Goal: Task Accomplishment & Management: Complete application form

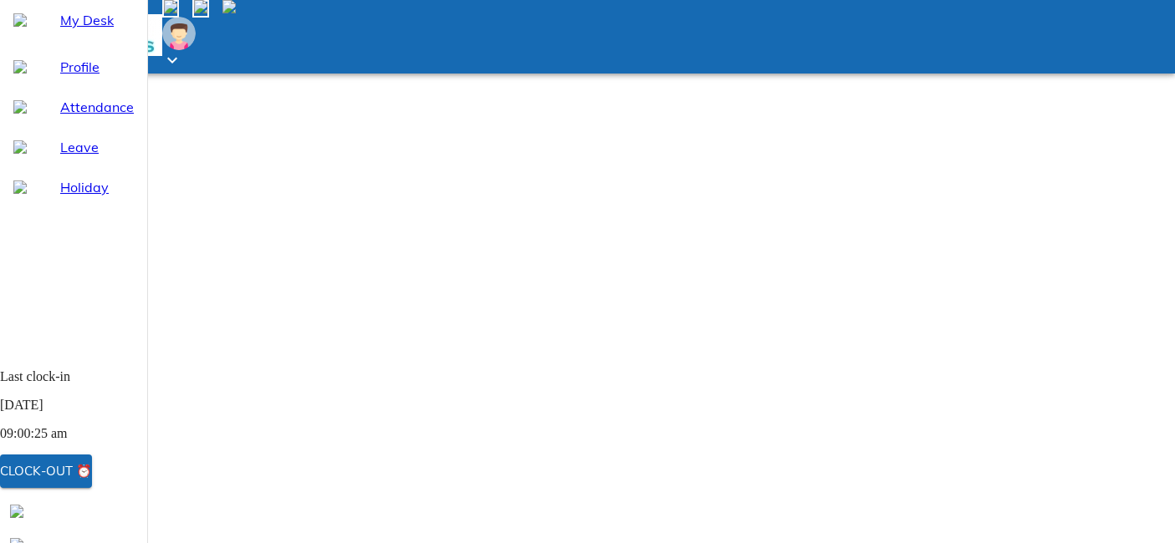
select select "8"
click at [115, 40] on div "My Desk" at bounding box center [73, 20] width 147 height 40
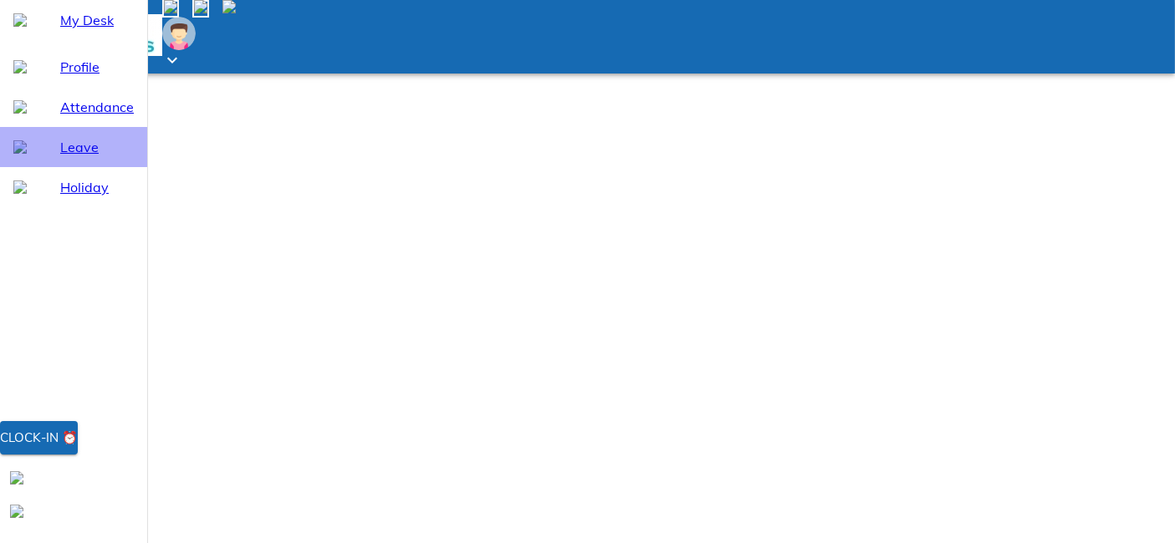
click at [108, 167] on div "Leave" at bounding box center [73, 147] width 147 height 40
select select "8"
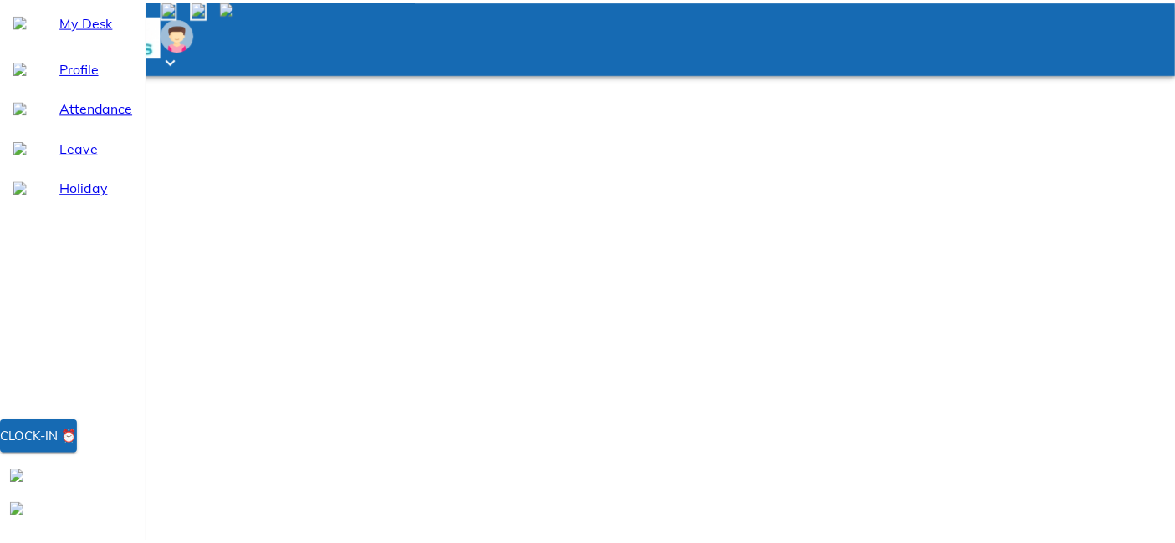
scroll to position [65, 0]
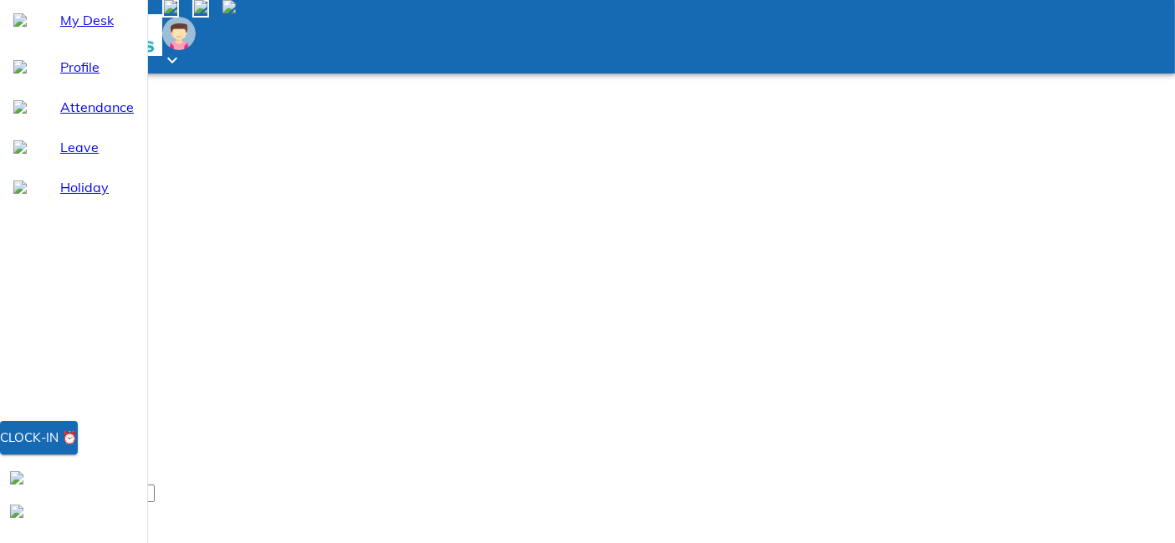
click at [99, 30] on span "My Desk" at bounding box center [97, 20] width 74 height 20
drag, startPoint x: 132, startPoint y: 482, endPoint x: 147, endPoint y: 483, distance: 15.1
click at [78, 449] on span "Clock-in ⏰" at bounding box center [39, 438] width 78 height 22
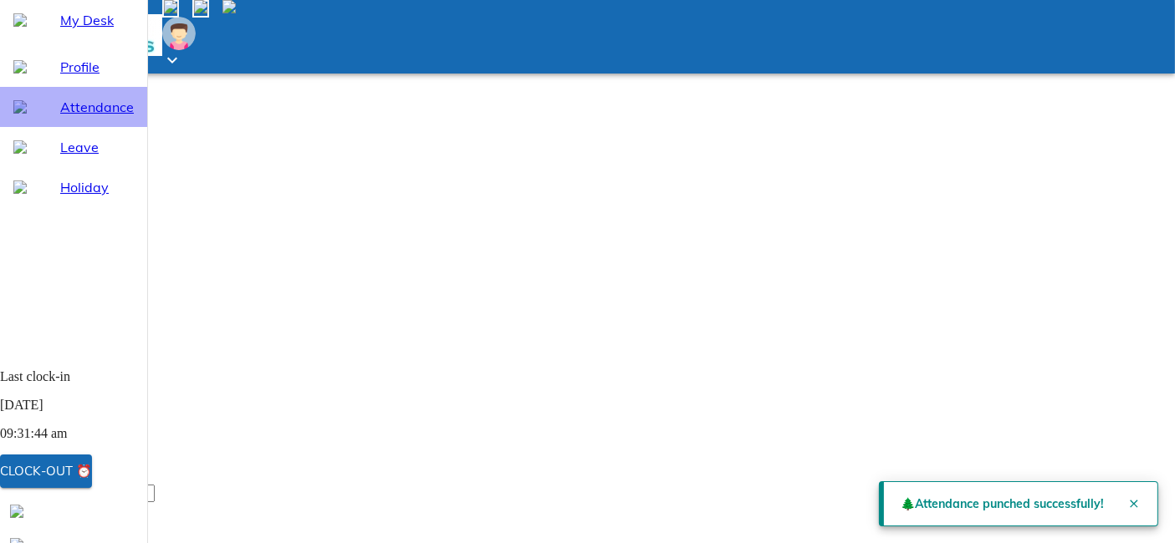
click at [64, 117] on span "Attendance" at bounding box center [97, 107] width 74 height 20
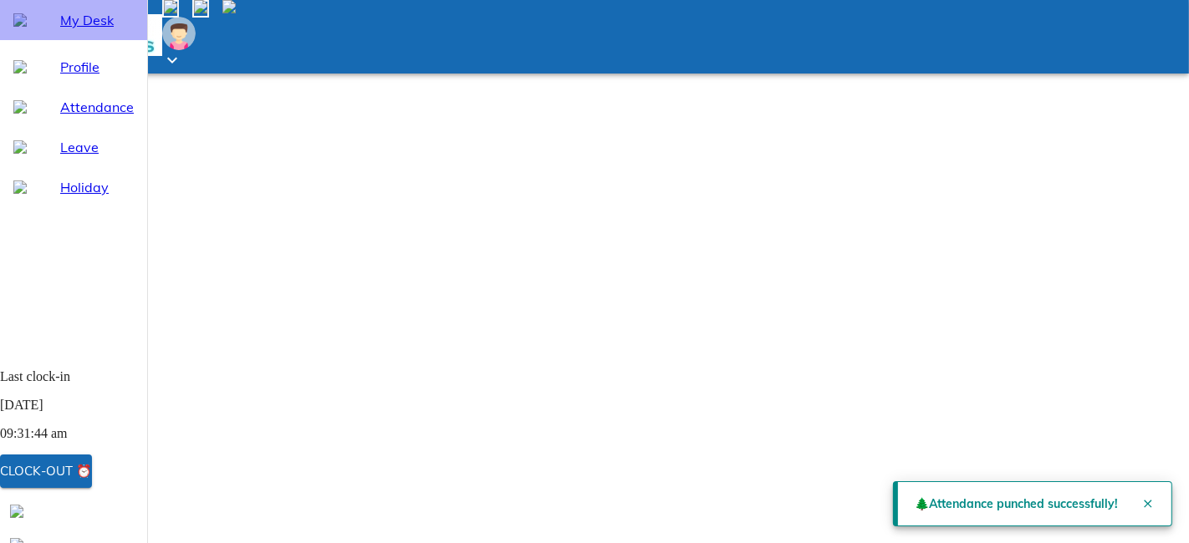
click at [84, 40] on div "My Desk" at bounding box center [73, 20] width 147 height 40
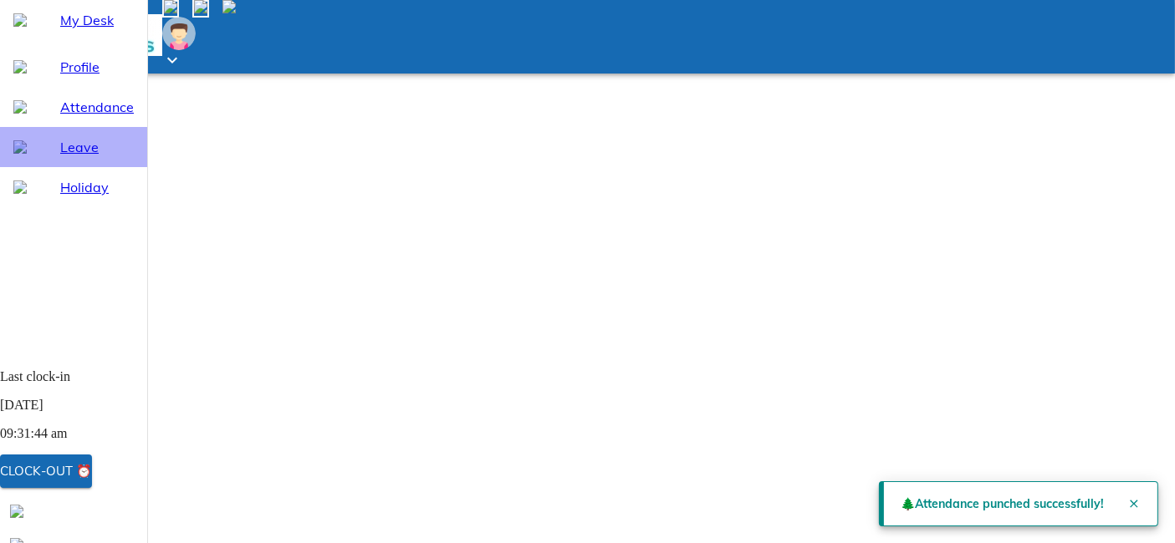
click at [83, 157] on span "Leave" at bounding box center [97, 147] width 74 height 20
select select "8"
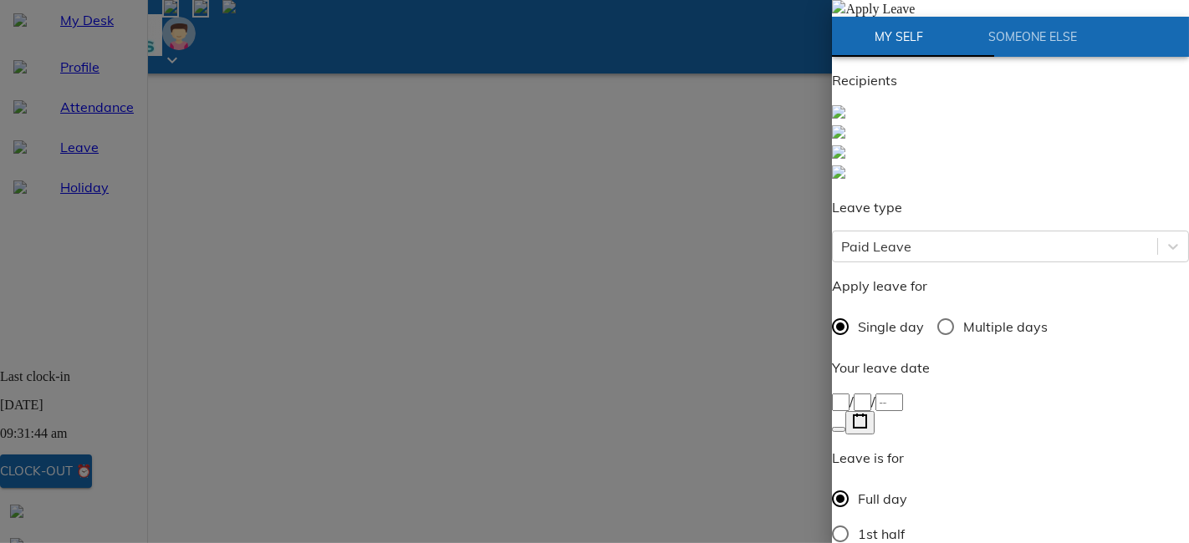
click at [875, 411] on button "button" at bounding box center [859, 422] width 29 height 23
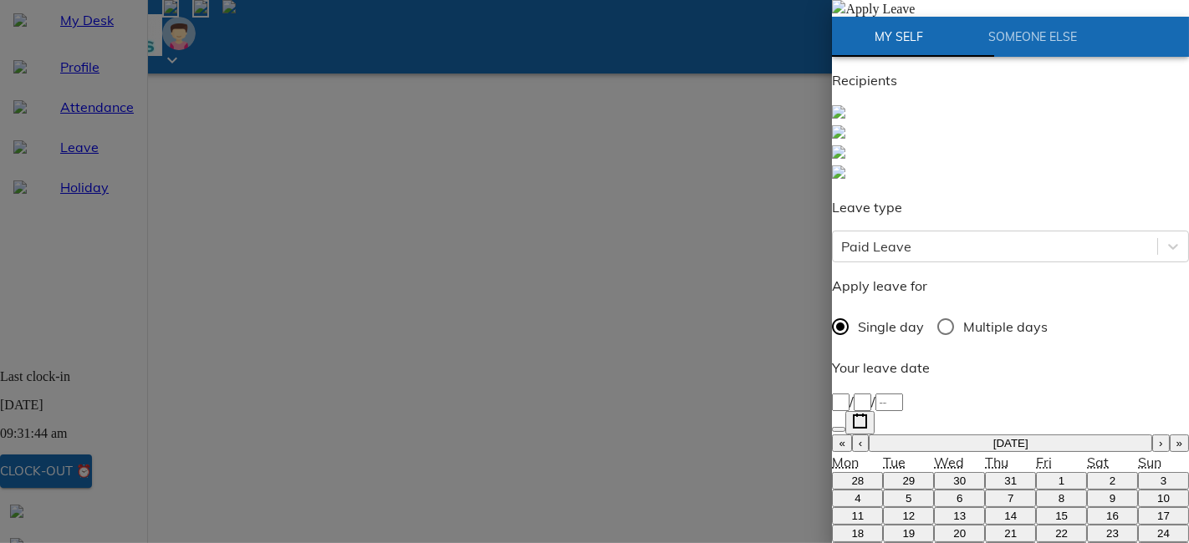
click at [903, 508] on button "12" at bounding box center [908, 517] width 51 height 18
type input "[DATE]"
type input "12"
type input "8"
type input "2025"
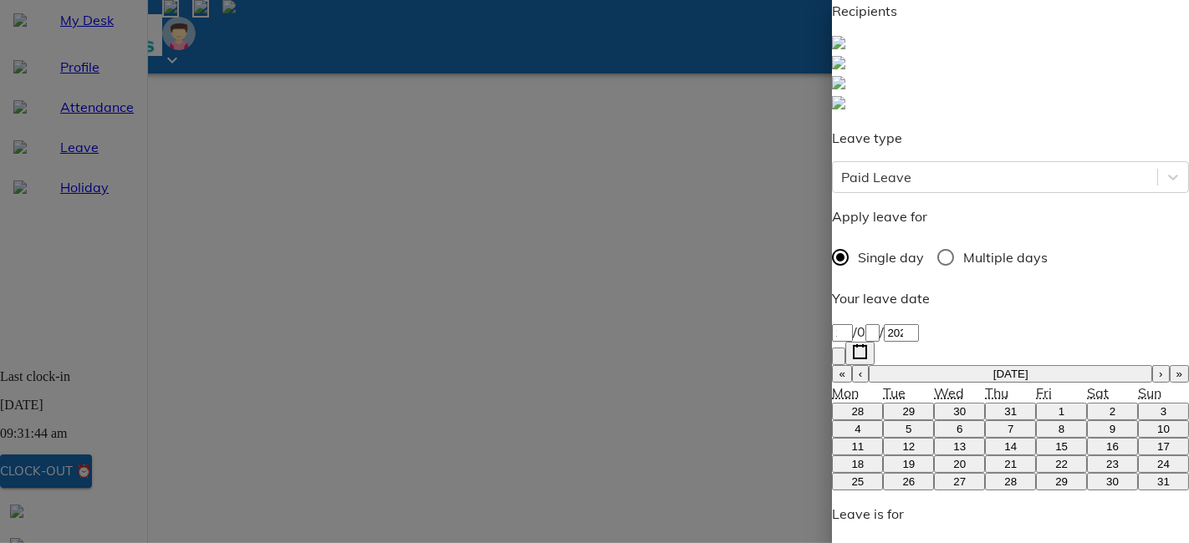
scroll to position [79, 0]
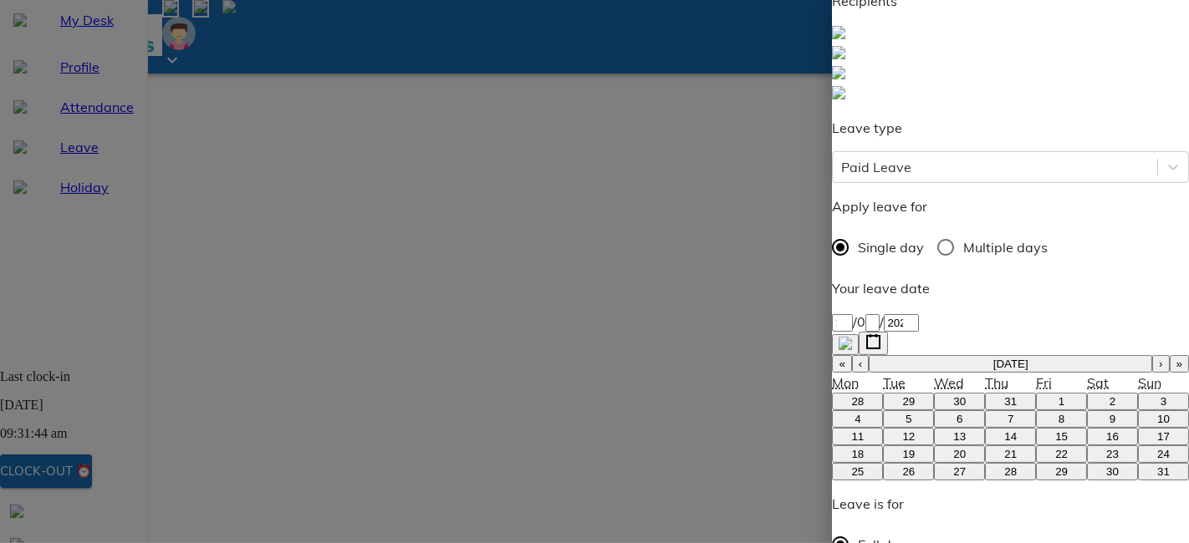
radio input "true"
type input "so"
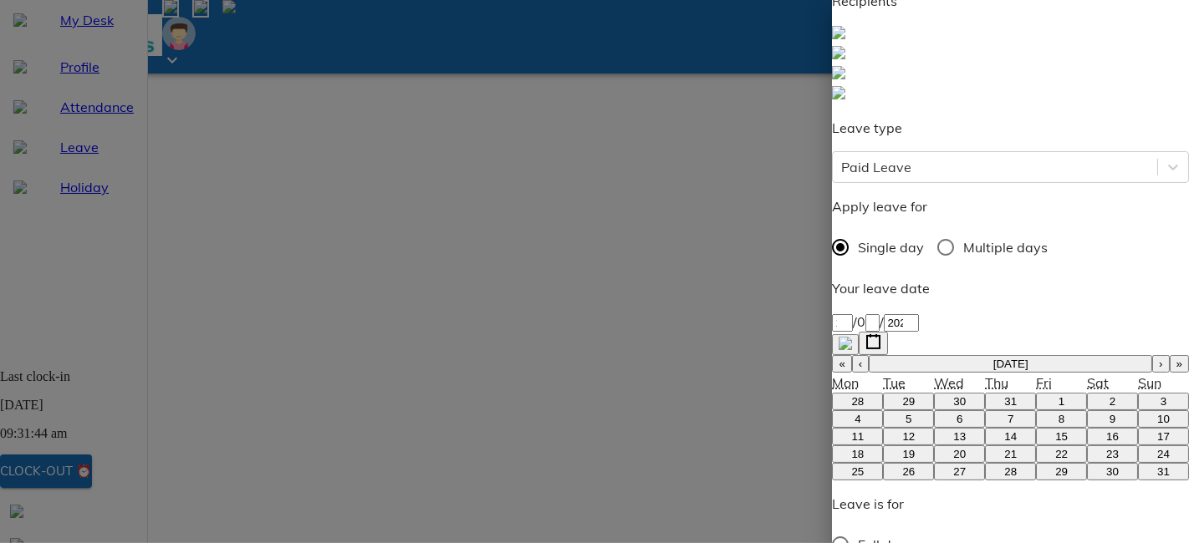
type textarea "m"
type textarea "x"
type textarea "mo"
type textarea "x"
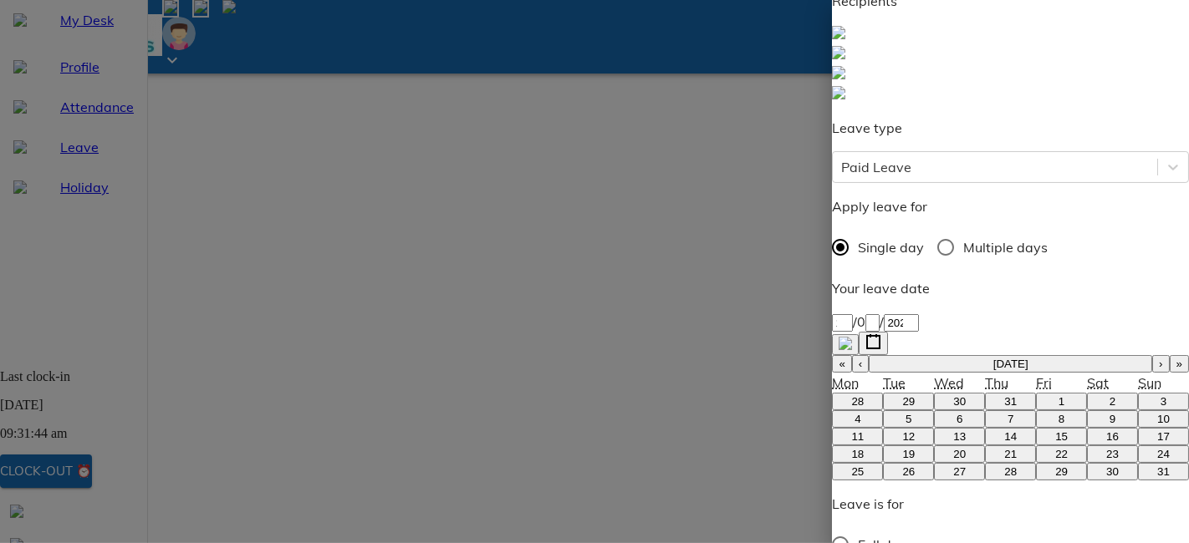
type textarea "mot"
type textarea "x"
type textarea "moth"
type textarea "x"
type textarea "mothe"
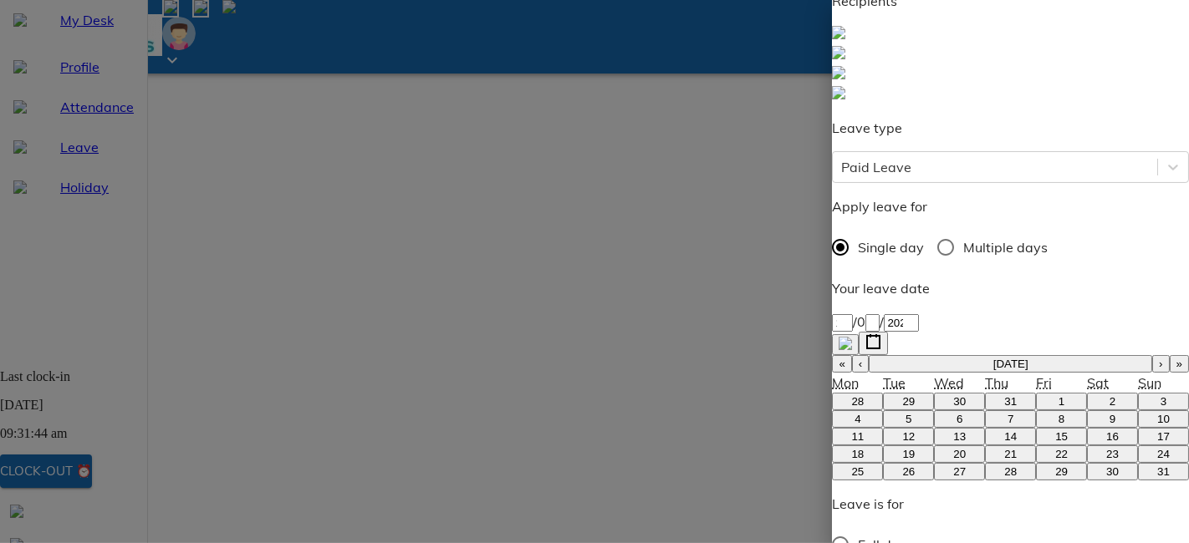
type textarea "x"
type textarea "mother"
type textarea "x"
type textarea "mother"
type textarea "x"
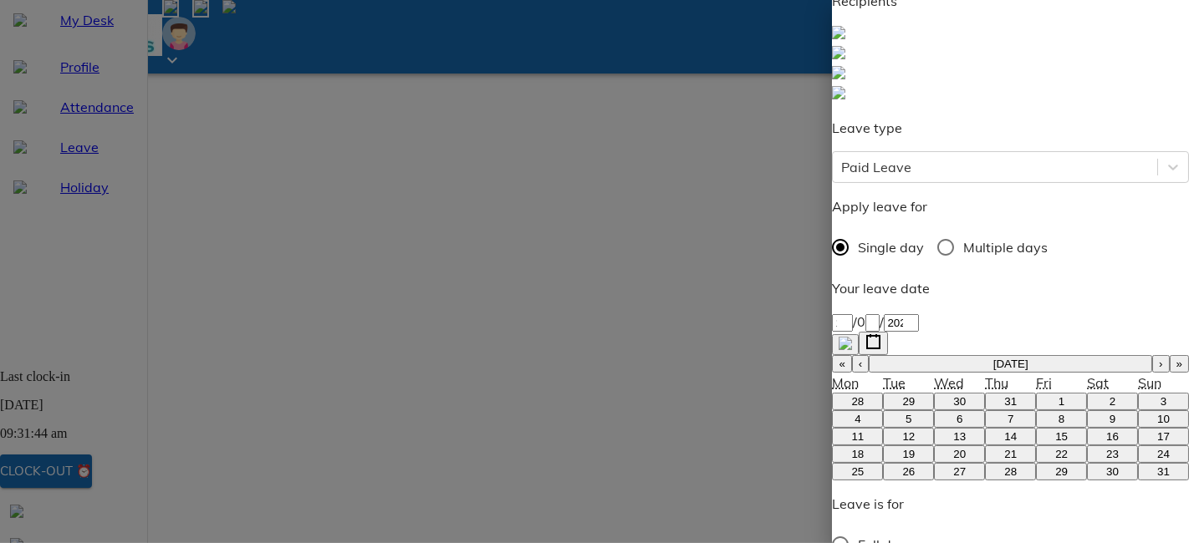
type textarea "mother n"
type textarea "x"
type textarea "mother no"
type textarea "x"
type textarea "mother not"
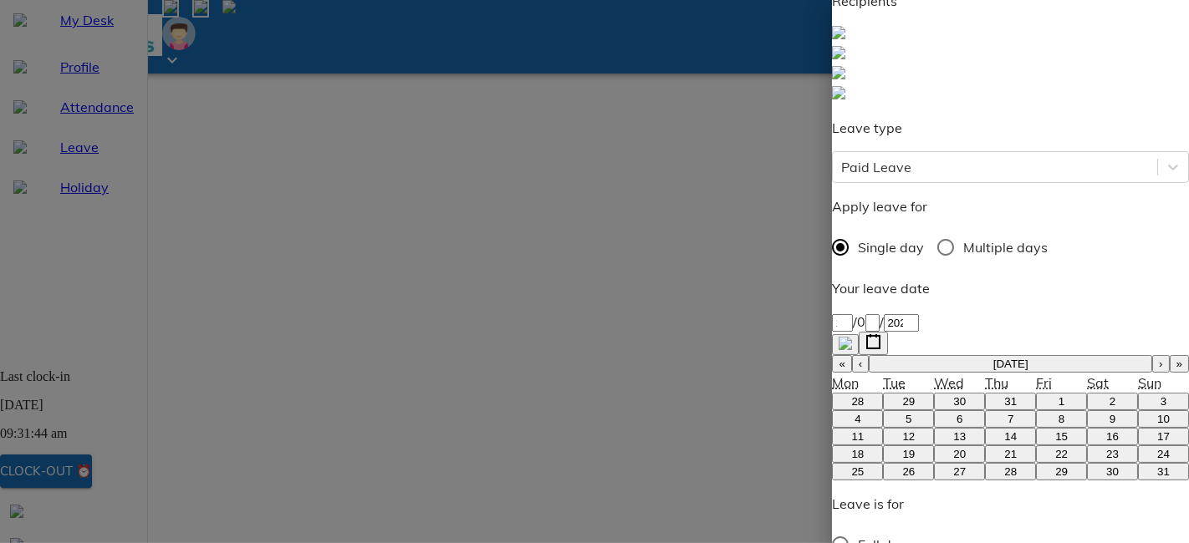
type textarea "x"
type textarea "mother not"
type textarea "x"
type textarea "mother not f"
type textarea "x"
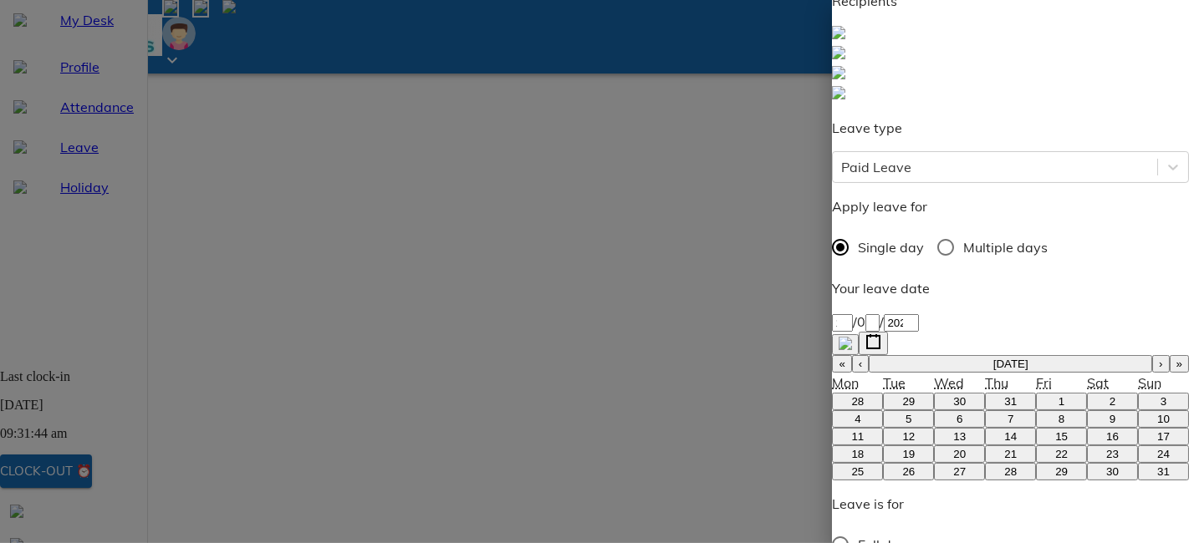
type textarea "mother not fe"
type textarea "x"
type textarea "mother not fee"
type textarea "x"
type textarea "mother not feel"
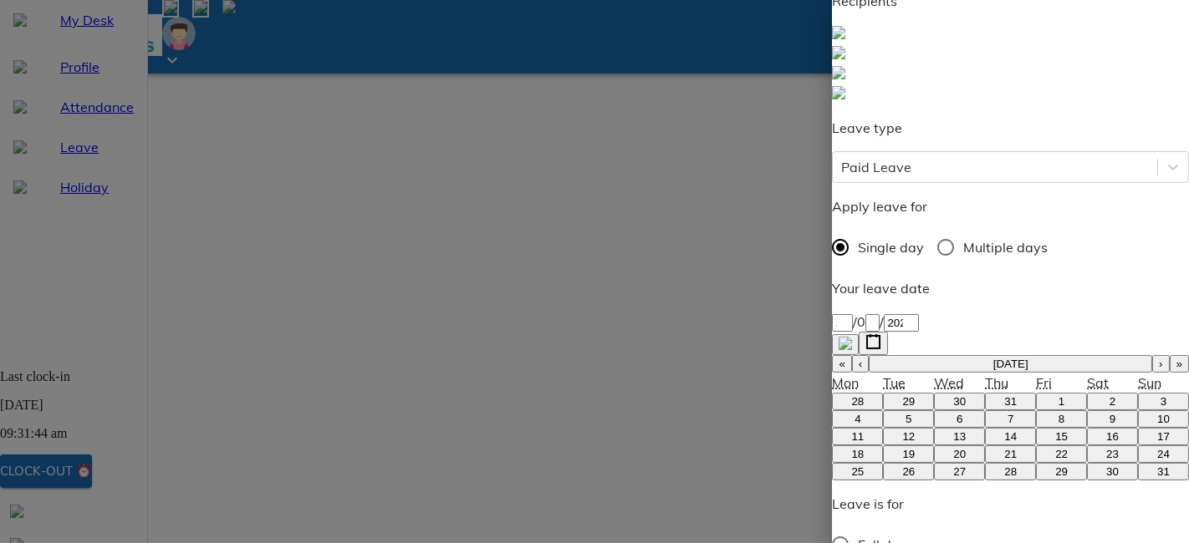
type textarea "x"
type textarea "mother not feeli"
type textarea "x"
type textarea "mother not feelin"
type textarea "x"
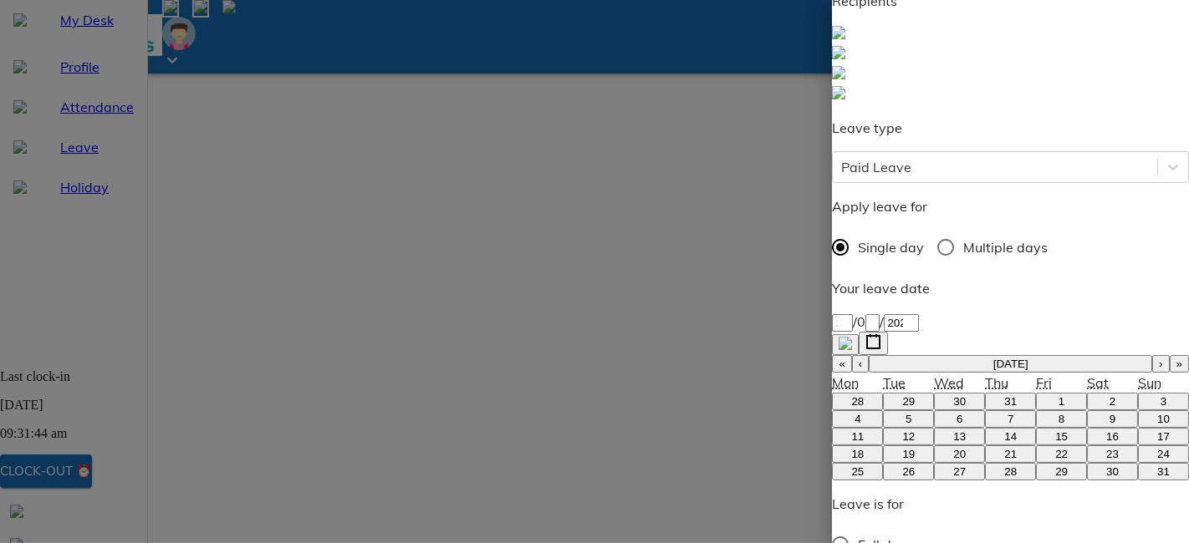
type textarea "mother not feeling"
type textarea "x"
type textarea "mother not feeling"
type textarea "x"
type textarea "mother not feeling w"
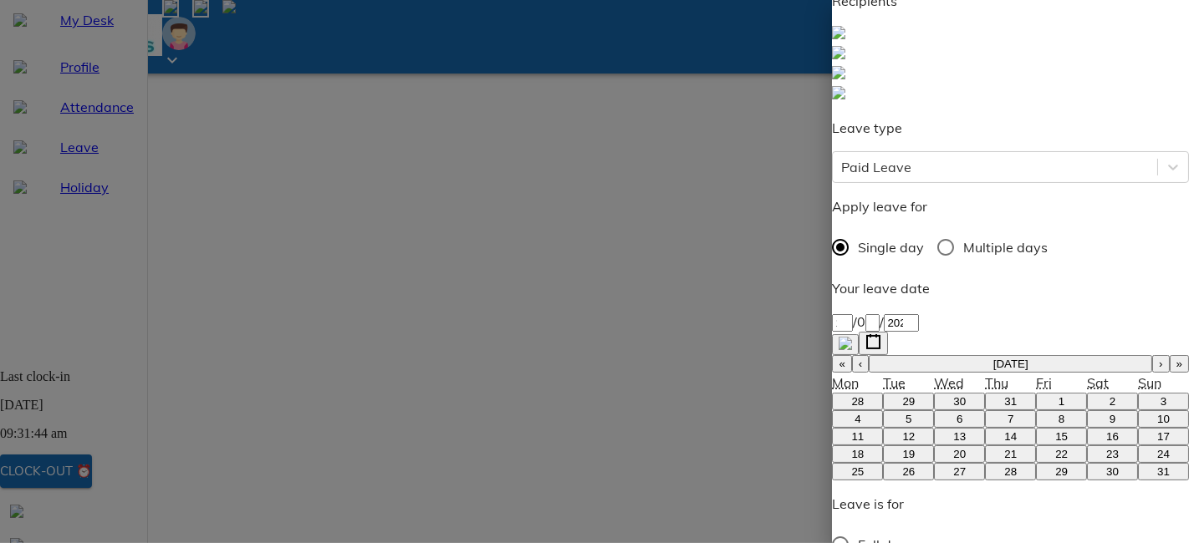
type textarea "x"
type textarea "mother not feeling we"
type textarea "x"
type textarea "mother not feeling wee"
type textarea "x"
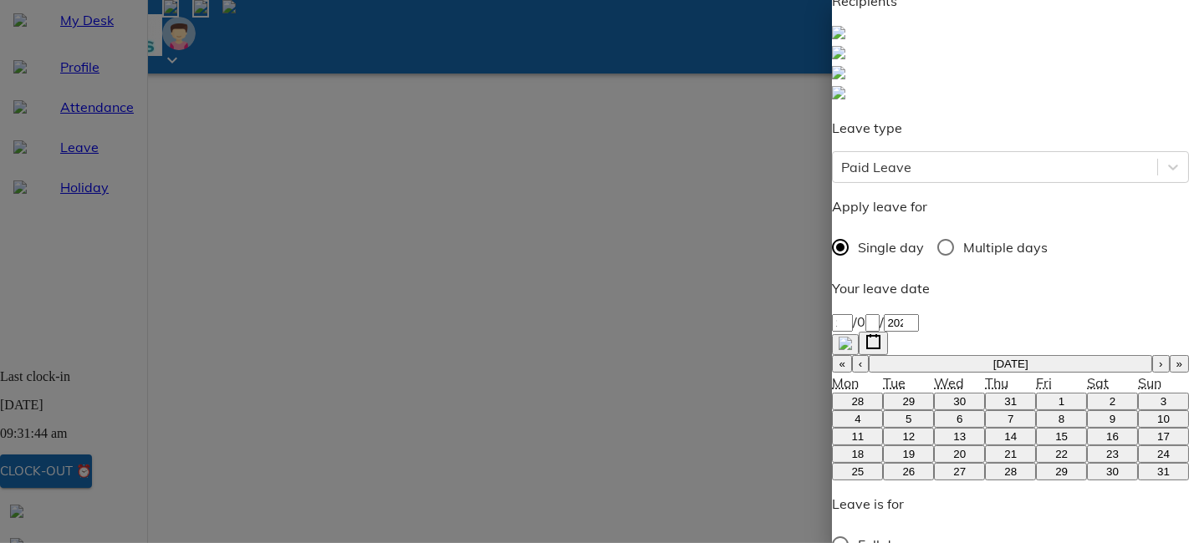
type textarea "mother not feeling weel"
type textarea "x"
type textarea "mother not feeling weell"
type textarea "x"
type textarea "mother not feeling weel"
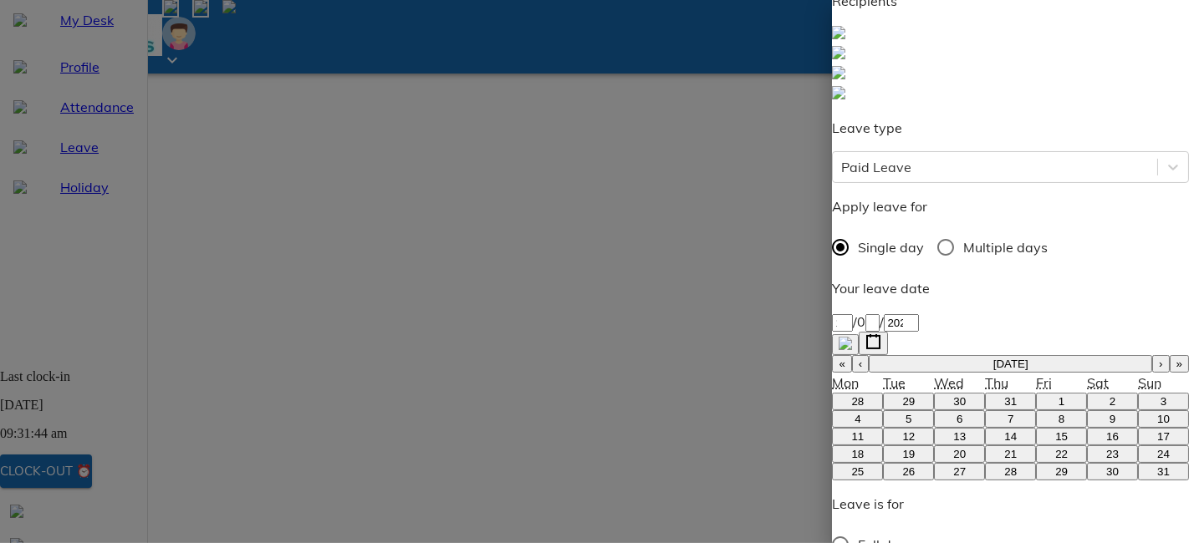
type textarea "x"
type textarea "mother not feeling wee"
type textarea "x"
type textarea "mother not feeling we"
type textarea "x"
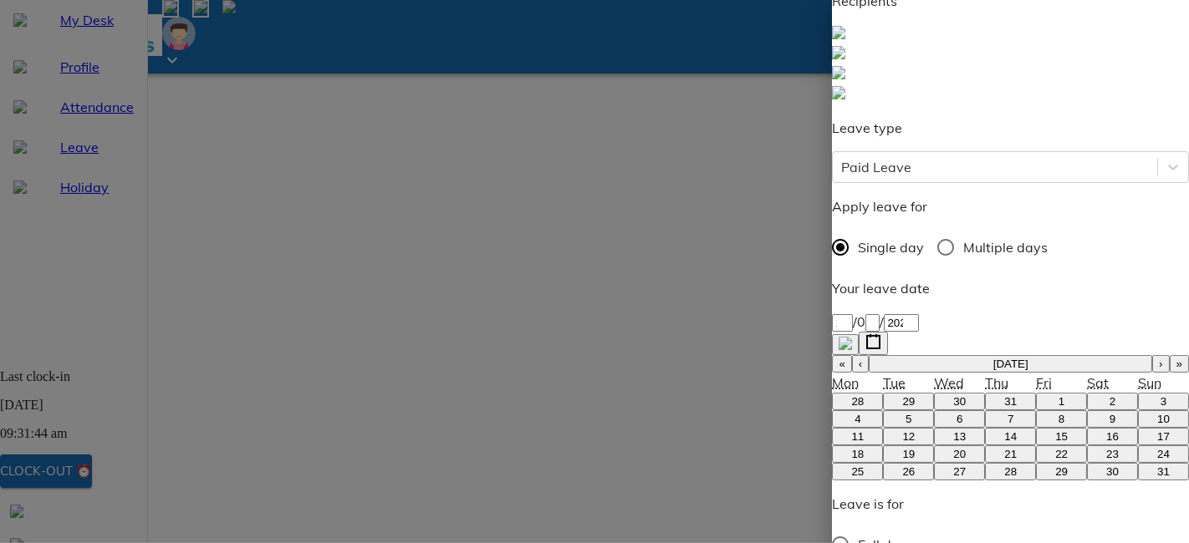
type textarea "mother not feeling wel"
type textarea "x"
type textarea "mother not feeling well"
type textarea "x"
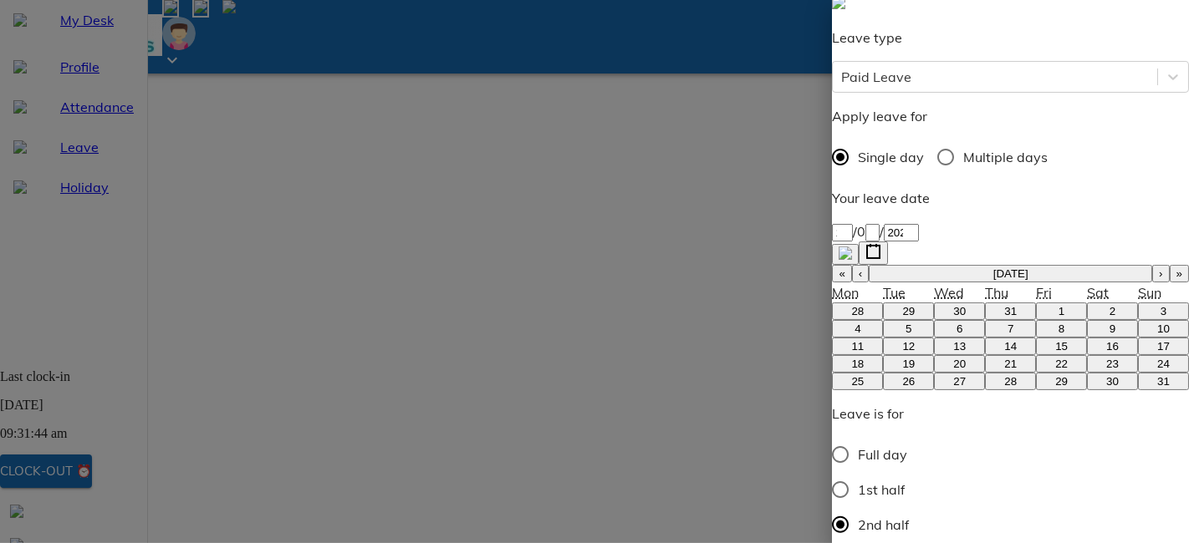
scroll to position [187, 0]
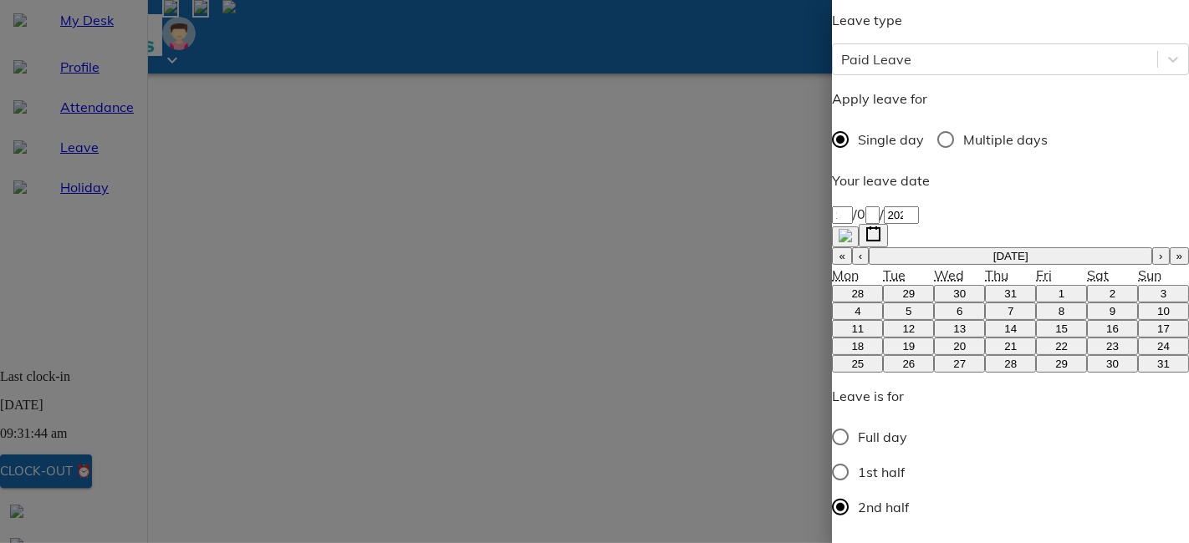
type textarea "mother not feeling well"
type textarea "x"
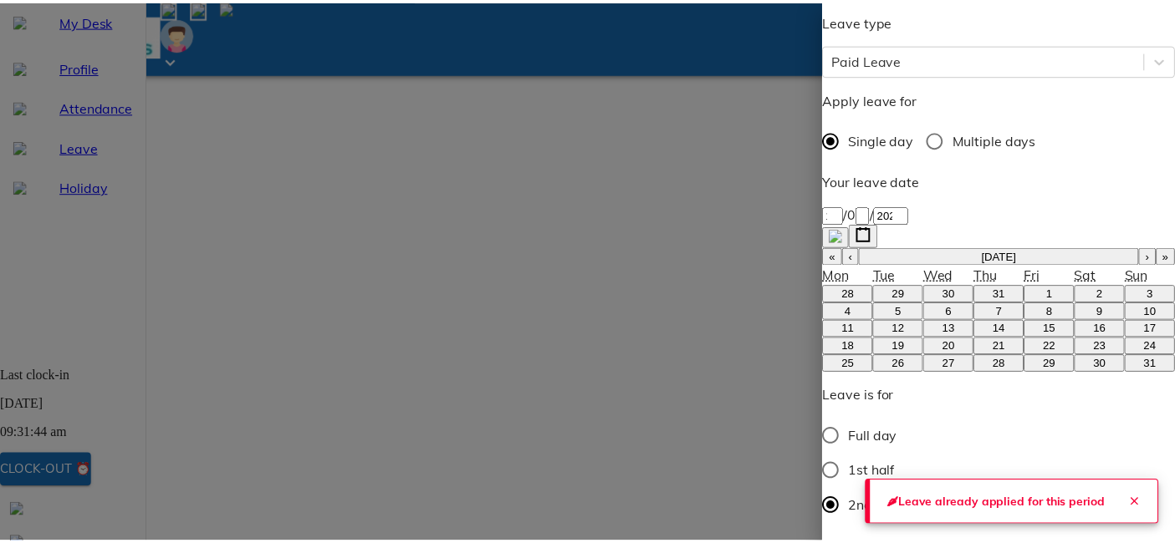
scroll to position [0, 0]
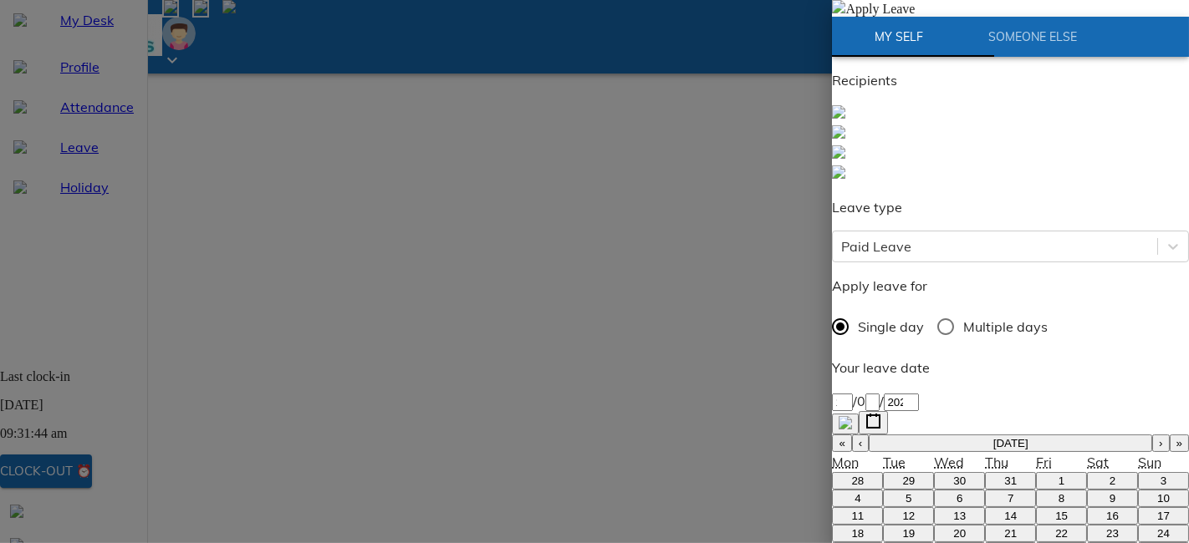
click at [845, 13] on img at bounding box center [838, 6] width 13 height 13
radio input "true"
type textarea "x"
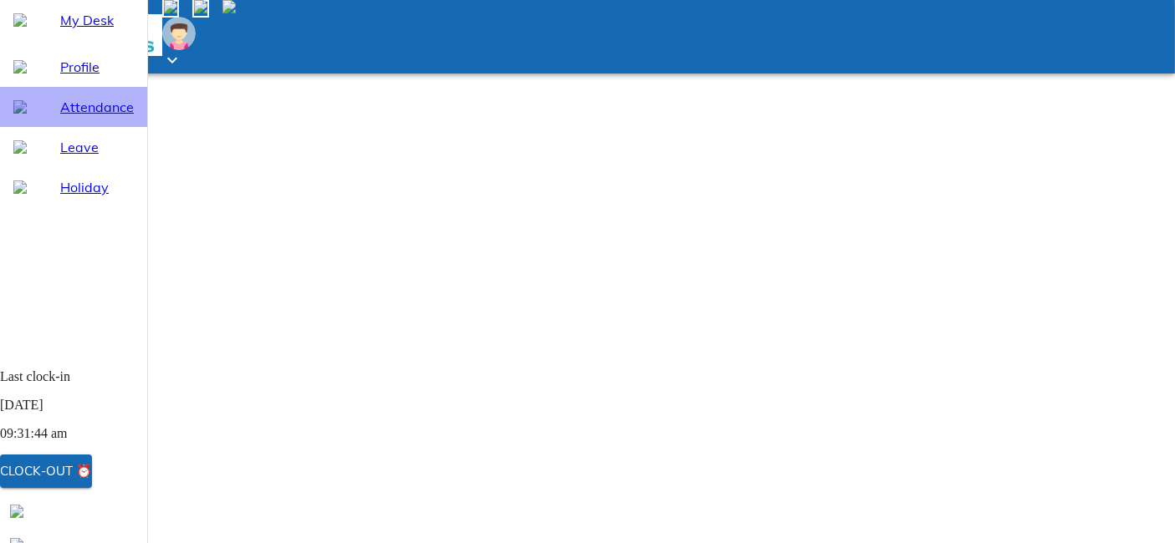
click at [123, 117] on span "Attendance" at bounding box center [97, 107] width 74 height 20
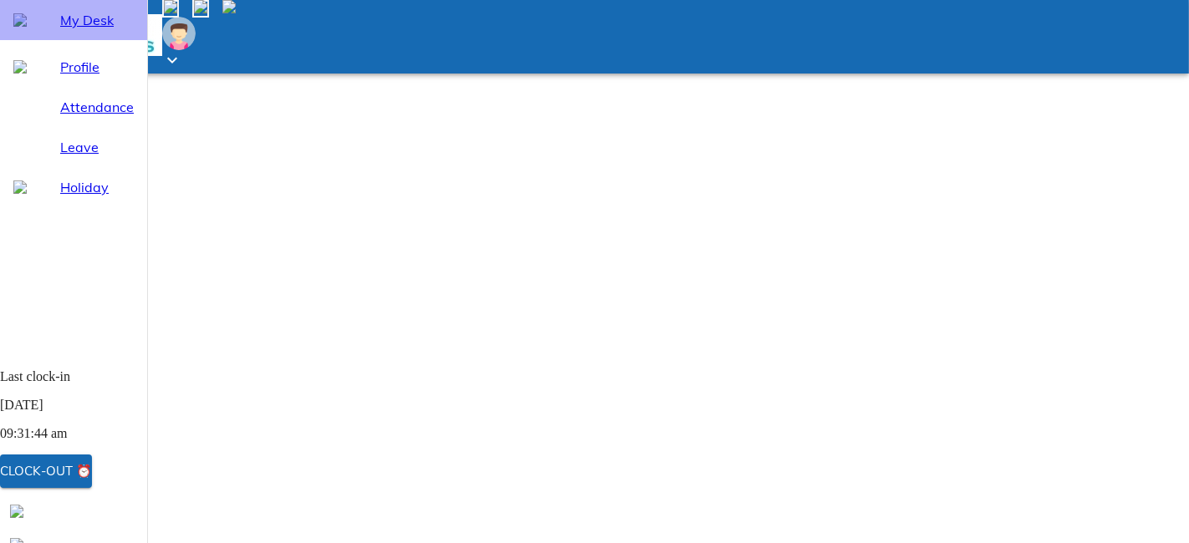
click at [121, 30] on span "My Desk" at bounding box center [97, 20] width 74 height 20
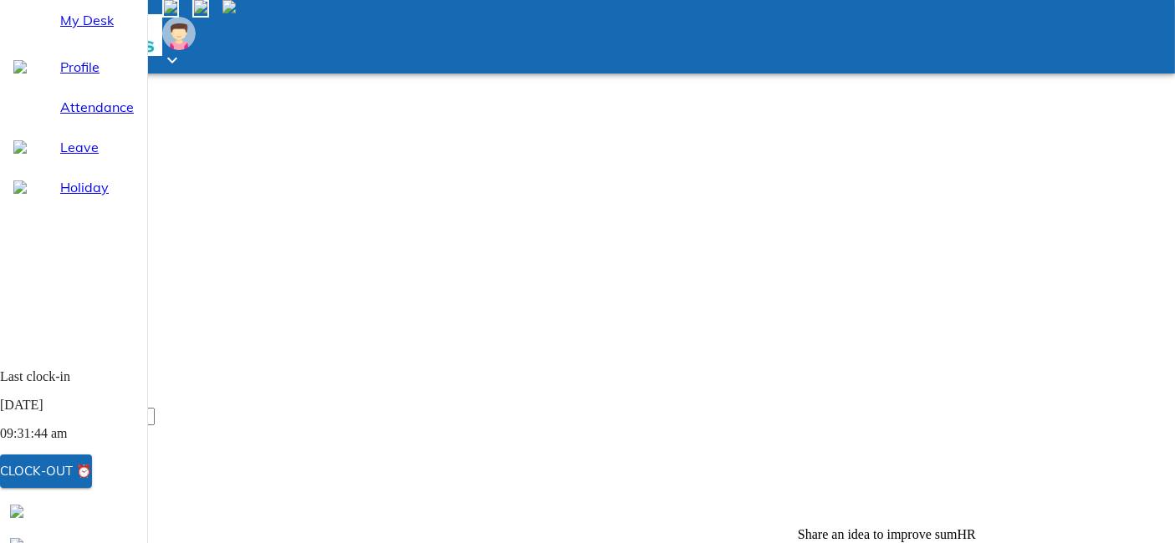
scroll to position [152, 0]
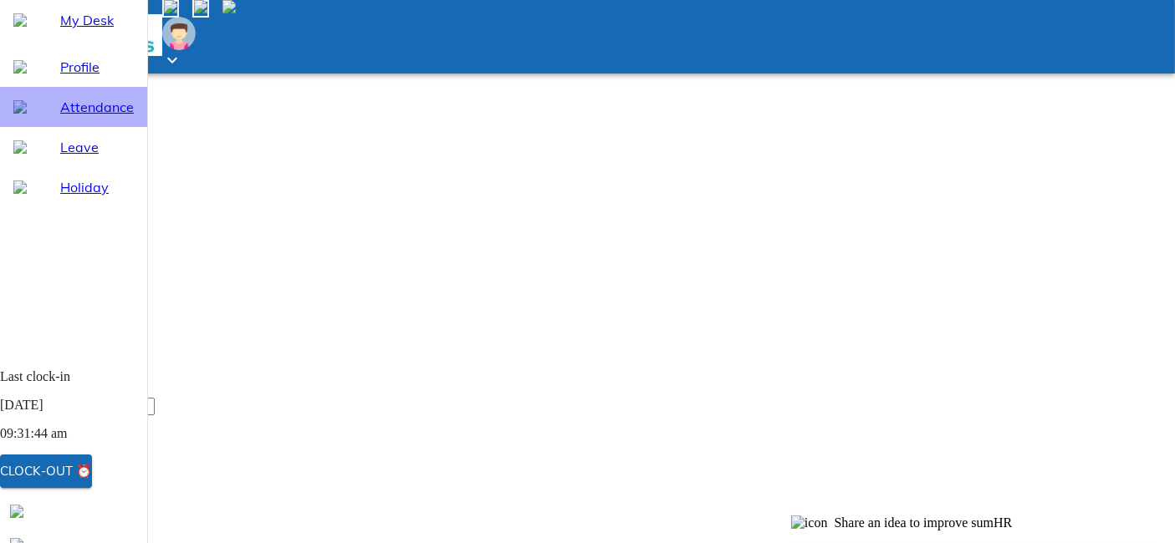
click at [98, 127] on div "Attendance" at bounding box center [73, 107] width 147 height 40
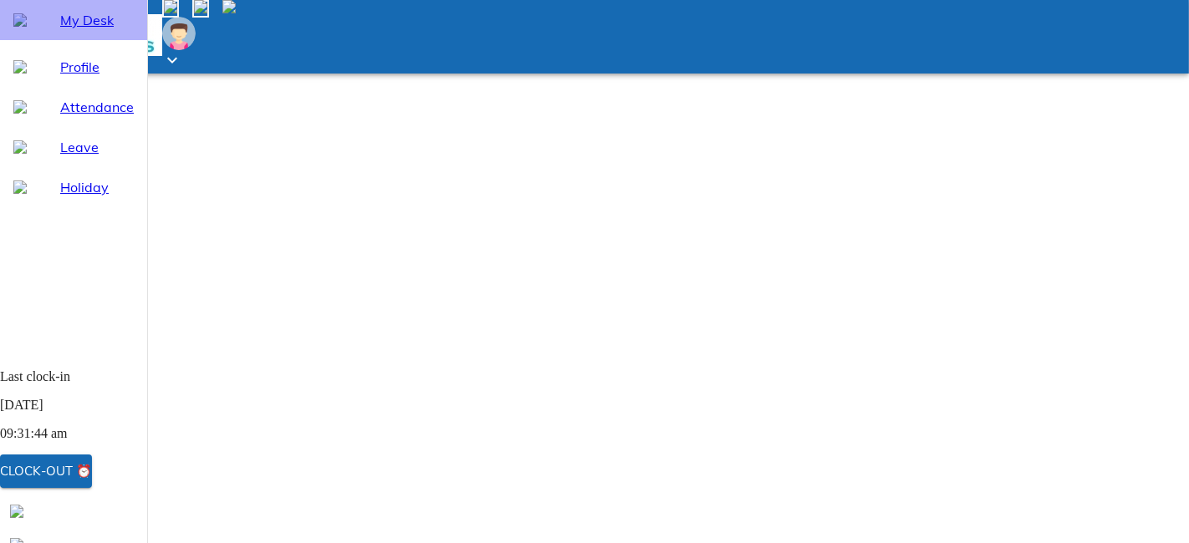
click at [123, 40] on div "My Desk" at bounding box center [73, 20] width 147 height 40
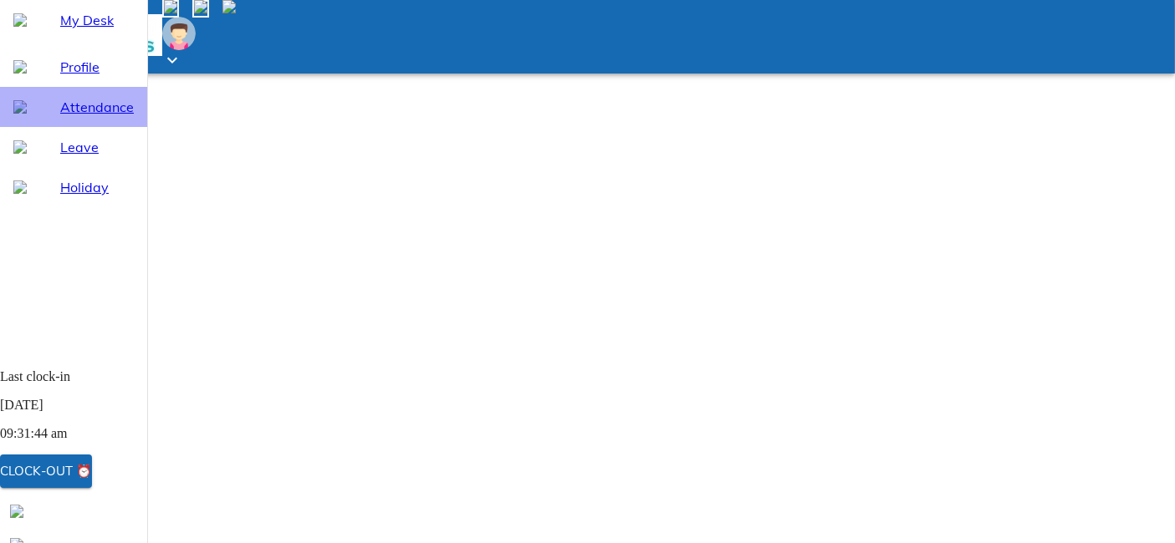
click at [110, 117] on span "Attendance" at bounding box center [97, 107] width 74 height 20
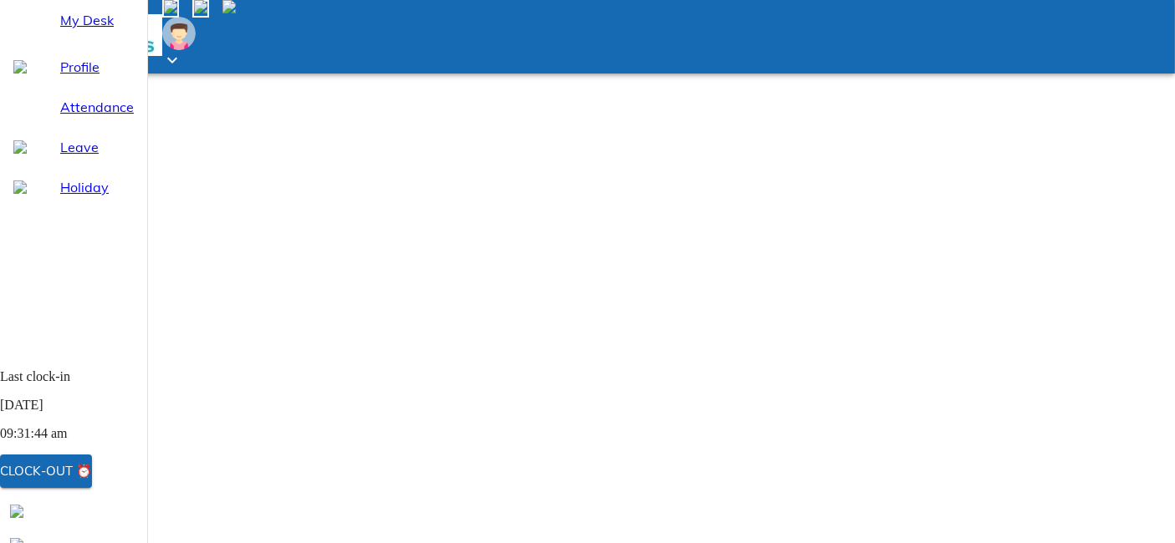
select select "8"
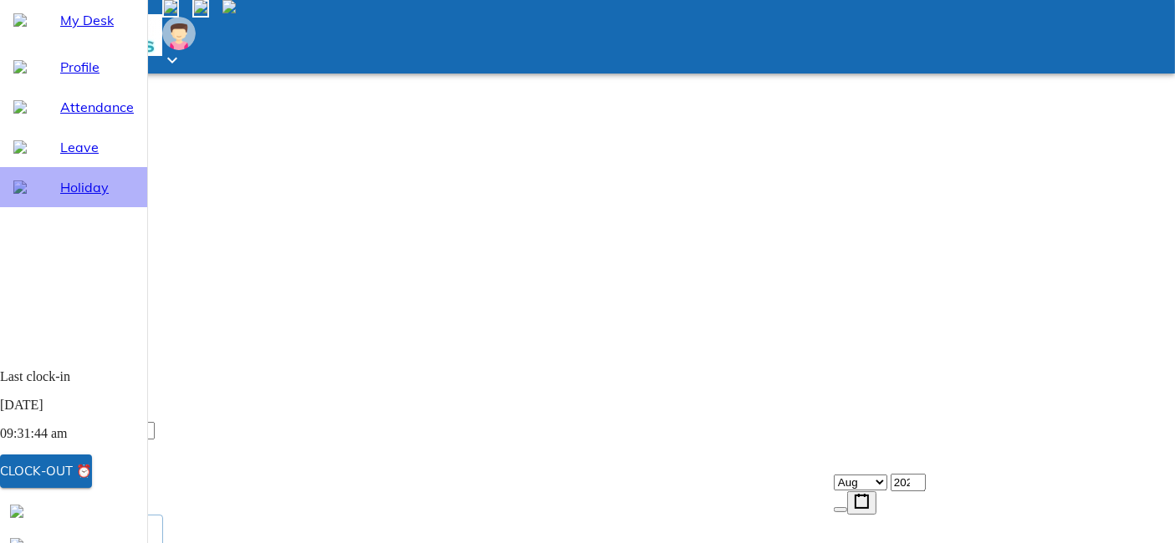
click at [90, 207] on div "Holiday" at bounding box center [73, 187] width 147 height 40
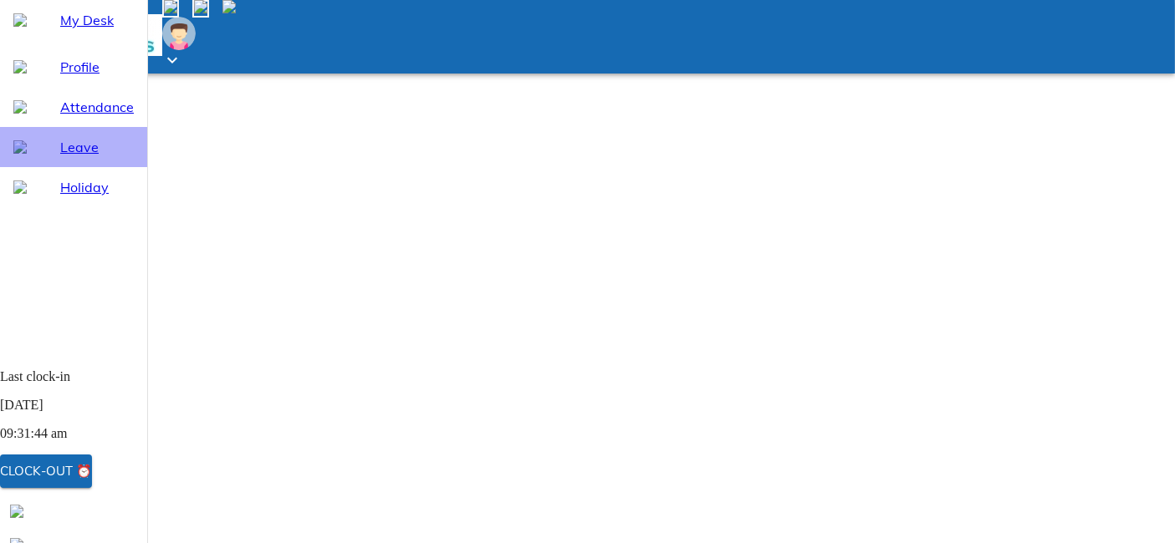
click at [106, 167] on div "Leave" at bounding box center [73, 147] width 147 height 40
select select "8"
